Goal: Answer question/provide support

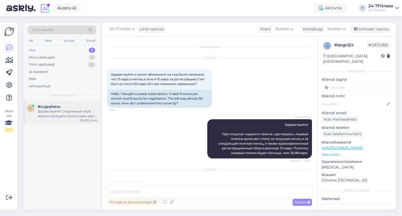
scroll to position [230, 0]
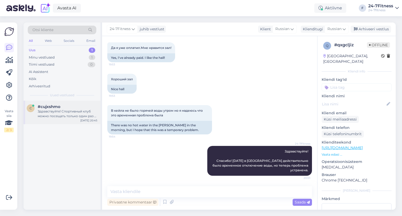
click at [55, 113] on div "Здравствуйте! Спортивный клуб можно посещать только один раз в день. Если вы сл…" at bounding box center [68, 113] width 60 height 9
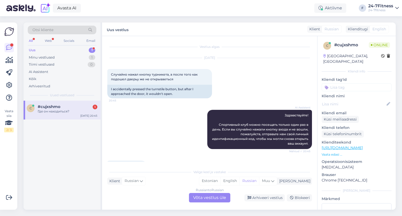
scroll to position [24, 0]
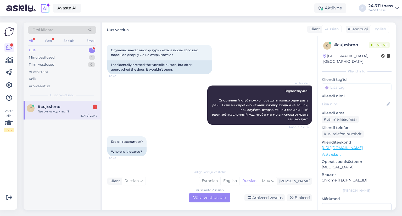
click at [194, 189] on div "Valige keel ja vastake Klient Russian Mina Estonian English Russian Muu Russian…" at bounding box center [209, 185] width 204 height 36
click at [200, 201] on div "Russian to Russian Võta vestlus üle" at bounding box center [209, 197] width 41 height 9
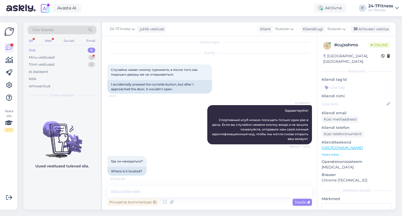
scroll to position [10, 0]
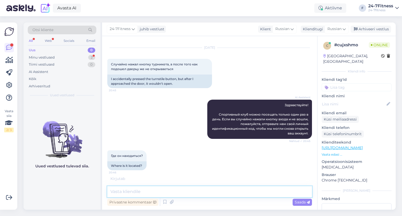
click at [143, 190] on textarea at bounding box center [209, 191] width 204 height 11
paste textarea "Пожалуйста, отправьте нам ваше имя и фамилию или адрес электронной почты, привя…"
type textarea "Пожалуйста, отправьте нам ваше имя и фамилию или адрес электронной почты, привя…"
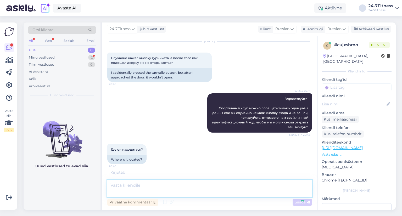
scroll to position [59, 0]
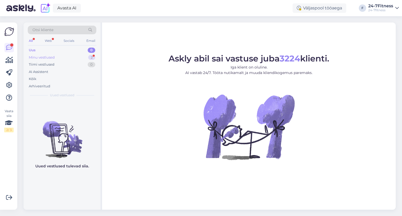
click at [67, 55] on div "Minu vestlused 2" at bounding box center [62, 57] width 69 height 7
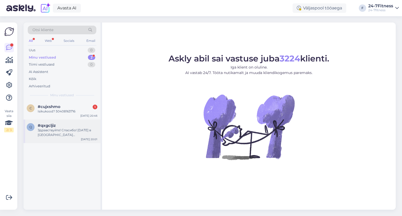
click at [61, 133] on div "Здравствуйте! Спасибо! [DATE] в [GEOGRAPHIC_DATA] действительно было временное …" at bounding box center [68, 132] width 60 height 9
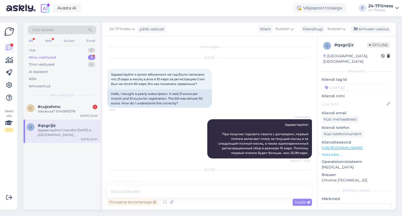
scroll to position [230, 0]
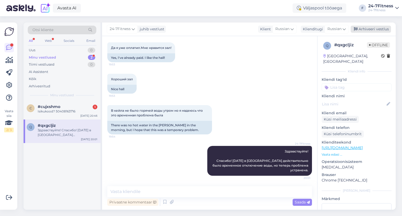
click at [368, 29] on div "Arhiveeri vestlus" at bounding box center [370, 29] width 40 height 7
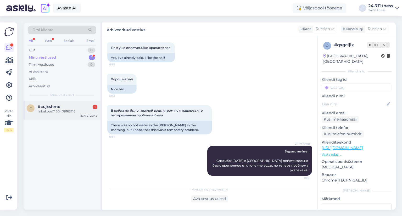
click at [59, 113] on div "Isikukood? 50408163716" at bounding box center [68, 111] width 60 height 5
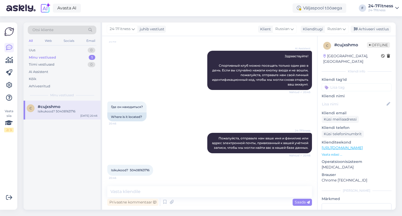
scroll to position [59, 0]
drag, startPoint x: 150, startPoint y: 170, endPoint x: 130, endPoint y: 169, distance: 19.6
click at [130, 169] on span "Isikukood? 50408163716" at bounding box center [130, 170] width 38 height 4
drag, startPoint x: 133, startPoint y: 169, endPoint x: 157, endPoint y: 109, distance: 64.4
click at [157, 109] on div "Где он находиться? 20:46 Where is it located?" at bounding box center [209, 111] width 204 height 31
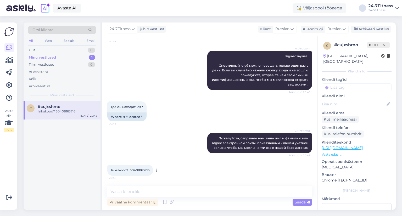
drag, startPoint x: 130, startPoint y: 169, endPoint x: 152, endPoint y: 169, distance: 21.7
click at [152, 169] on div "Isikukood? 50408163716 20:46" at bounding box center [130, 170] width 46 height 11
copy span "50408163716"
click at [189, 204] on div "Privaatne kommentaar Saada" at bounding box center [209, 202] width 204 height 10
click at [156, 203] on icon at bounding box center [154, 202] width 3 height 3
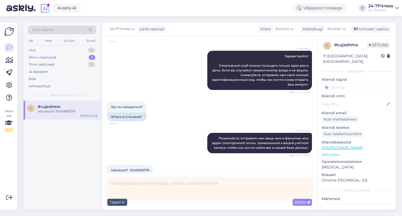
click at [124, 185] on textarea at bounding box center [209, 187] width 204 height 19
type textarea "Helistas ja saime korda."
click at [297, 203] on span "Saada" at bounding box center [301, 202] width 15 height 5
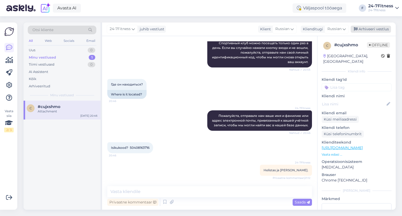
click at [377, 32] on div "Arhiveeri vestlus" at bounding box center [370, 29] width 40 height 7
